Goal: Transaction & Acquisition: Purchase product/service

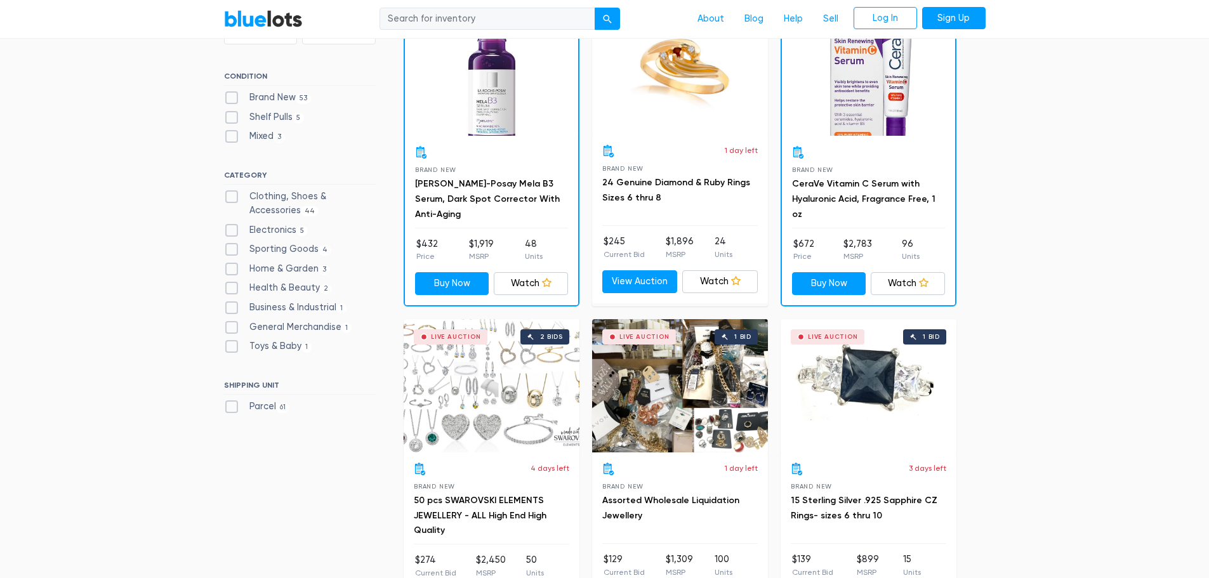
scroll to position [381, 0]
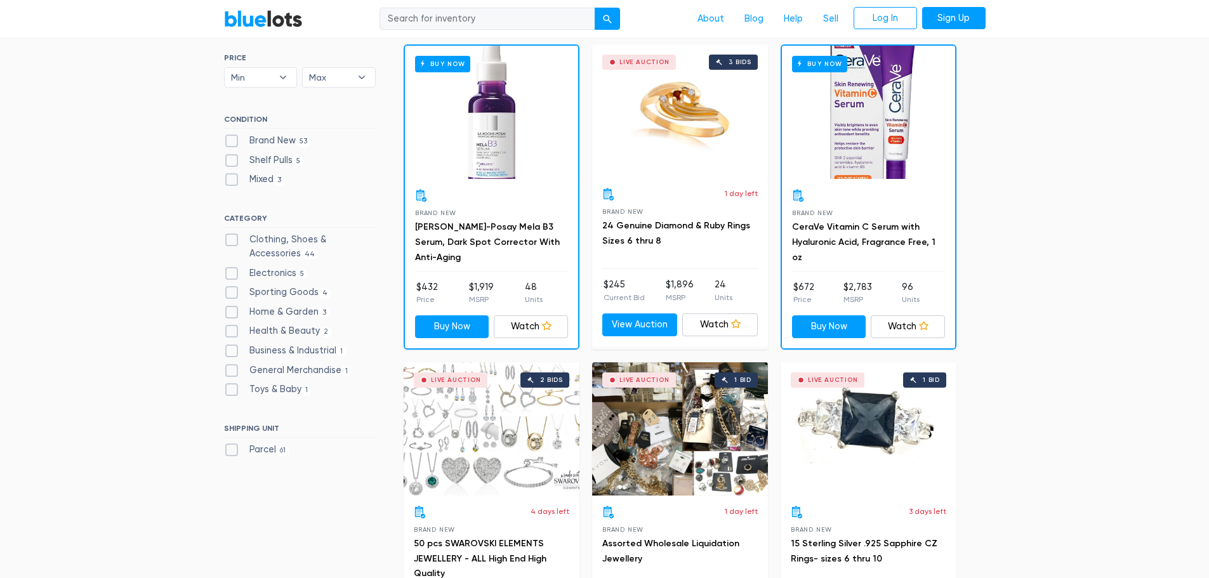
click at [293, 147] on label "Brand New 53" at bounding box center [268, 141] width 88 height 14
click at [232, 142] on New"] "Brand New 53" at bounding box center [228, 138] width 8 height 8
checkbox New"] "true"
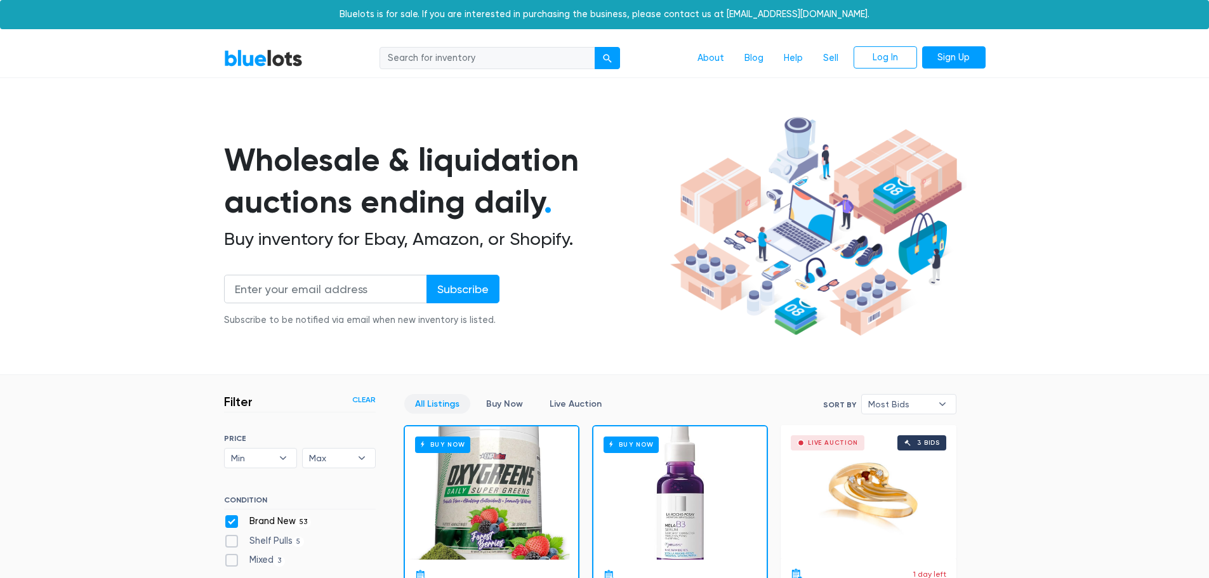
scroll to position [341, 0]
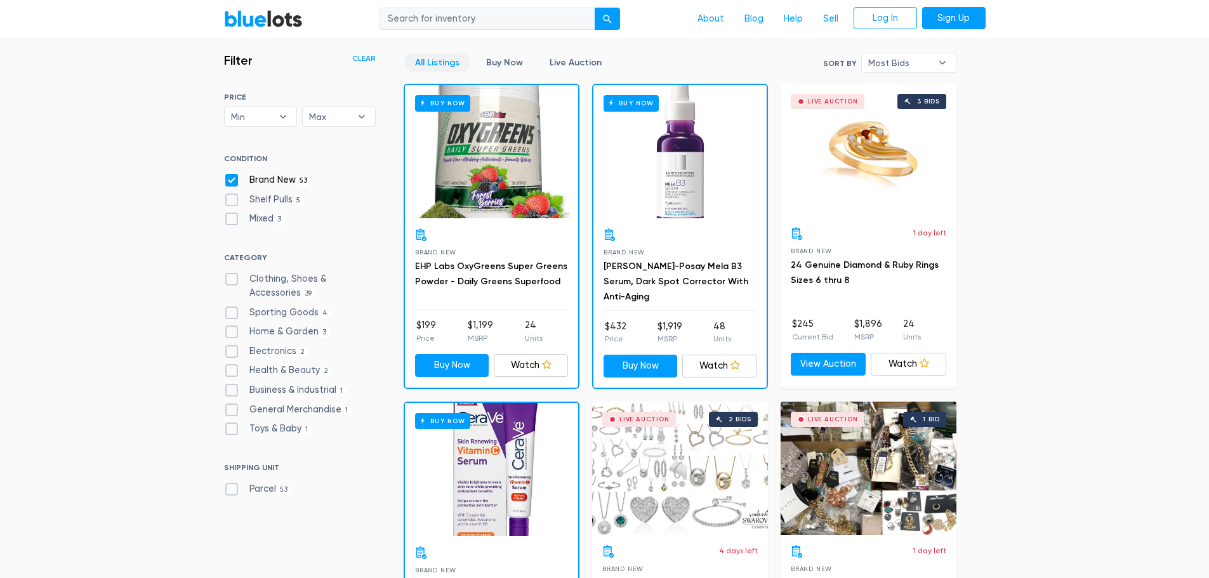
click at [280, 194] on label "Shelf Pulls 5" at bounding box center [264, 200] width 81 height 14
click at [232, 194] on Pulls"] "Shelf Pulls 5" at bounding box center [228, 197] width 8 height 8
checkbox Pulls"] "true"
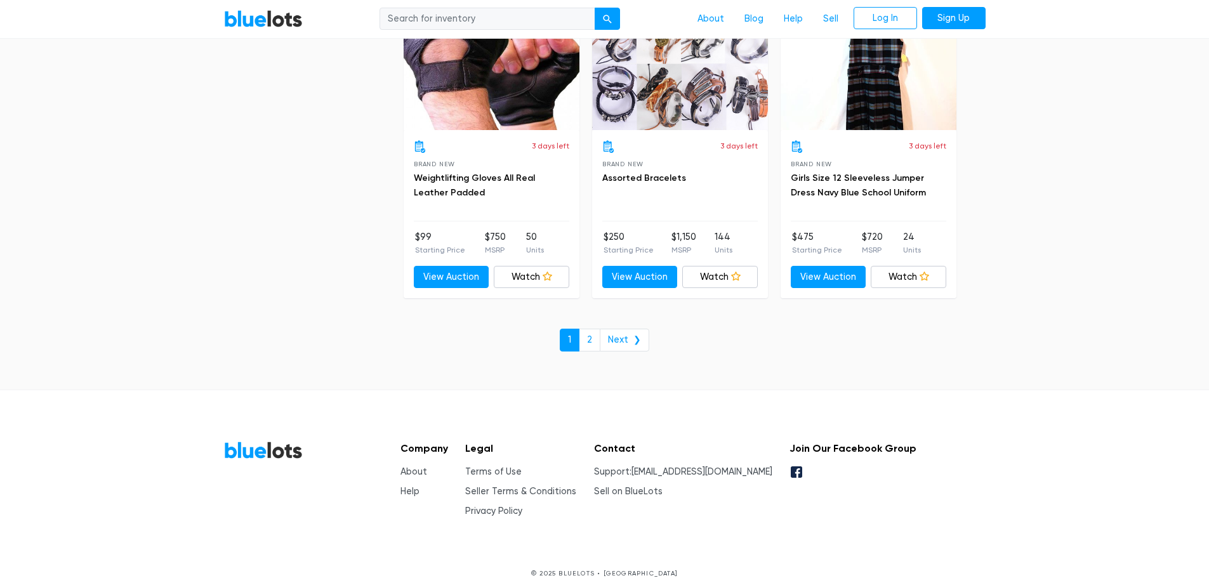
scroll to position [5486, 0]
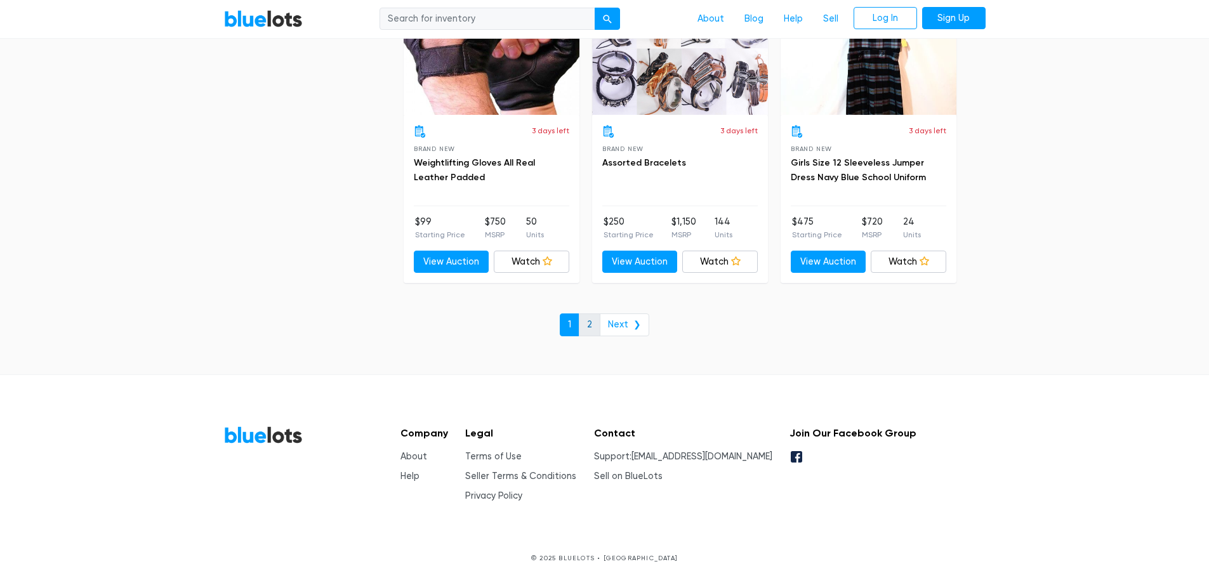
click at [589, 317] on link "2" at bounding box center [590, 324] width 22 height 23
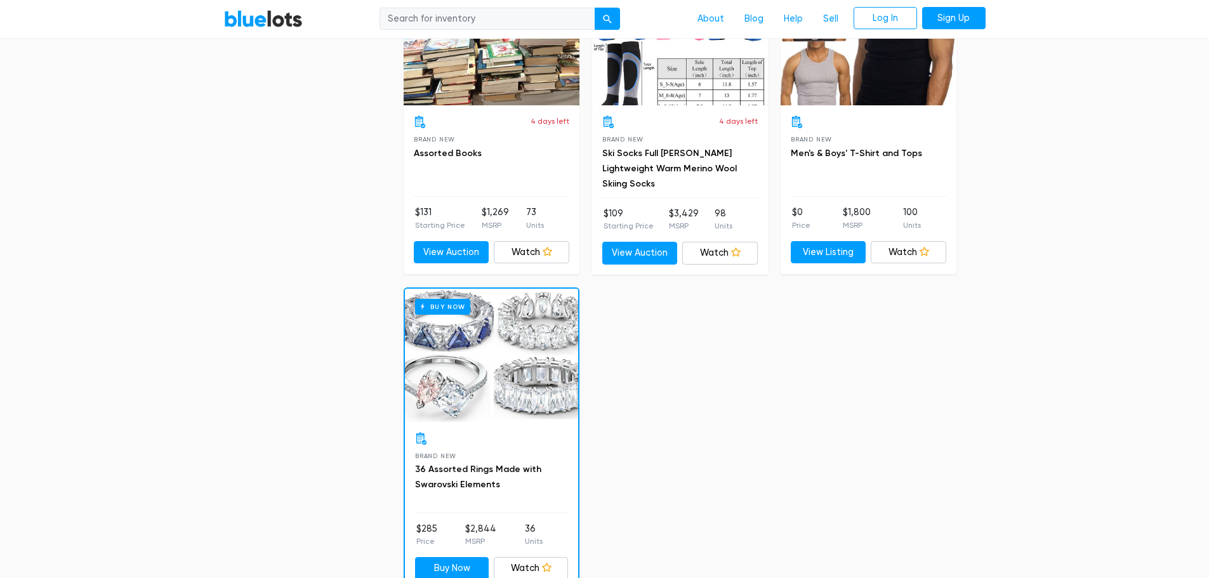
scroll to position [1728, 0]
